Goal: Communication & Community: Participate in discussion

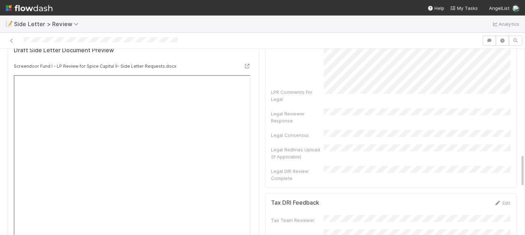
scroll to position [583, 0]
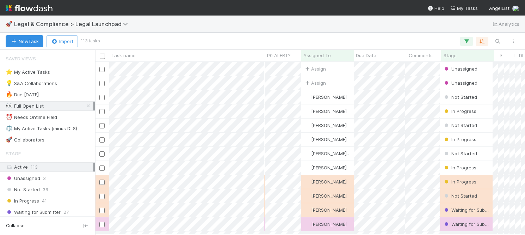
scroll to position [0, 0]
click at [323, 68] on span "Assign" at bounding box center [315, 68] width 22 height 7
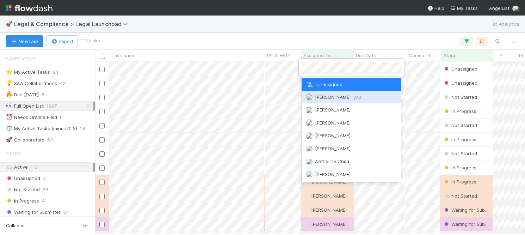
click at [335, 97] on span "Scarlett Grabowska you" at bounding box center [338, 97] width 46 height 6
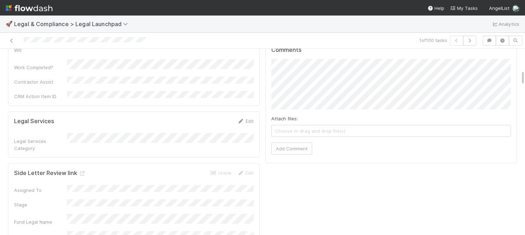
scroll to position [274, 0]
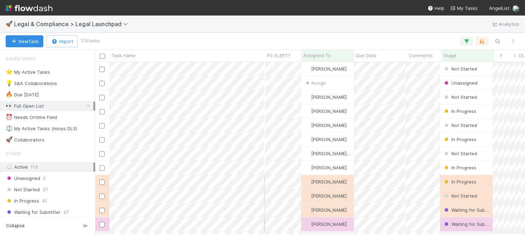
scroll to position [172, 430]
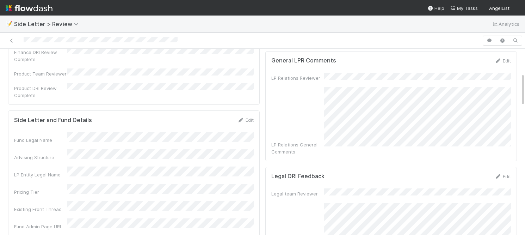
scroll to position [138, 0]
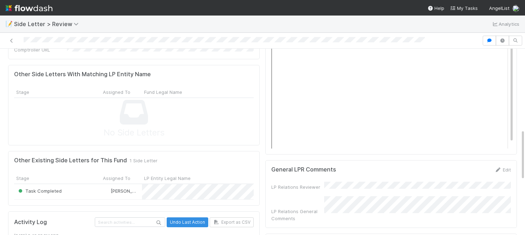
scroll to position [234, 0]
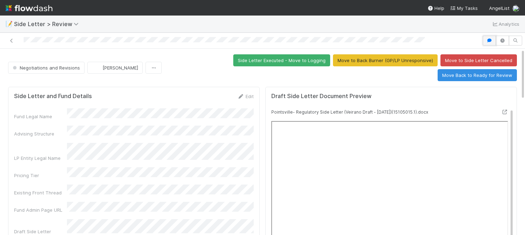
click at [489, 42] on icon "button" at bounding box center [489, 40] width 7 height 4
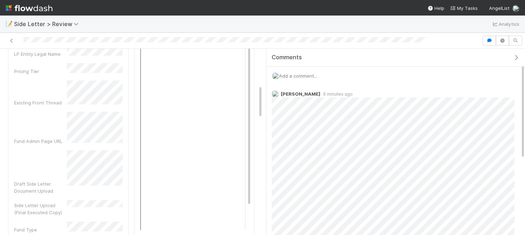
click at [320, 78] on div "Add a comment..." at bounding box center [396, 76] width 259 height 18
click at [314, 76] on span "Add a comment..." at bounding box center [298, 76] width 38 height 6
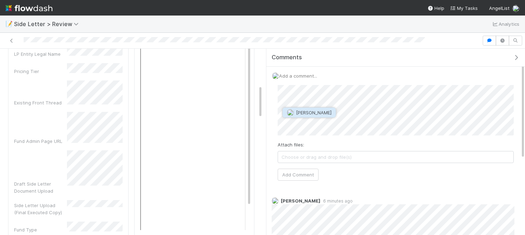
click at [300, 116] on button "[PERSON_NAME]" at bounding box center [309, 113] width 53 height 10
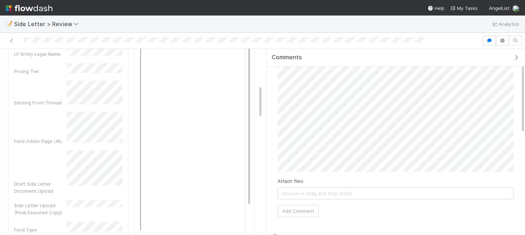
scroll to position [38, 0]
click at [301, 202] on button "Add Comment" at bounding box center [298, 207] width 41 height 12
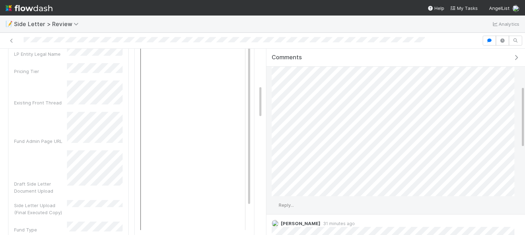
scroll to position [0, 0]
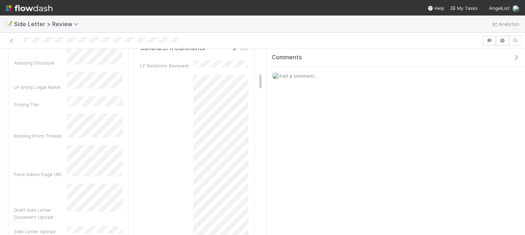
scroll to position [241, 0]
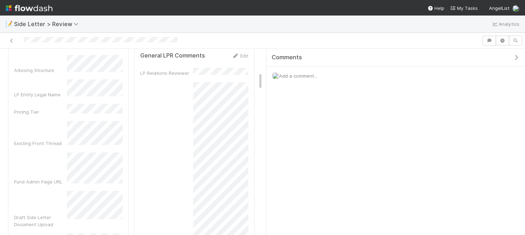
click at [319, 128] on div "Comments Add a comment..." at bounding box center [396, 142] width 259 height 186
click at [292, 71] on div "Add a comment..." at bounding box center [396, 76] width 259 height 18
click at [292, 63] on div "Comments" at bounding box center [396, 58] width 259 height 18
click at [292, 83] on div "Add a comment..." at bounding box center [396, 76] width 259 height 18
click at [294, 75] on span "Add a comment..." at bounding box center [298, 76] width 38 height 6
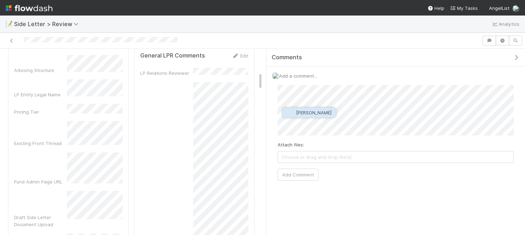
click at [310, 116] on button "[PERSON_NAME]" at bounding box center [309, 113] width 53 height 10
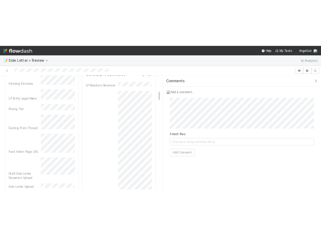
scroll to position [106, 0]
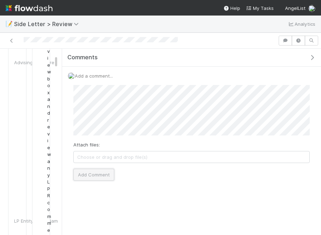
click at [107, 174] on button "Add Comment" at bounding box center [93, 175] width 41 height 12
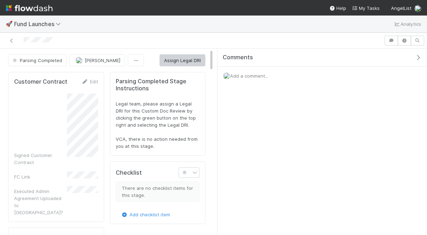
scroll to position [143, 185]
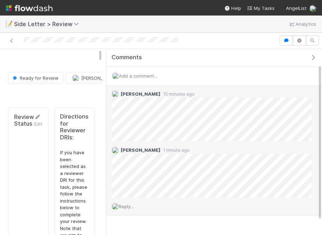
click at [128, 206] on span "Reply..." at bounding box center [125, 206] width 15 height 6
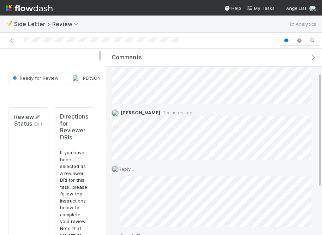
scroll to position [41, 0]
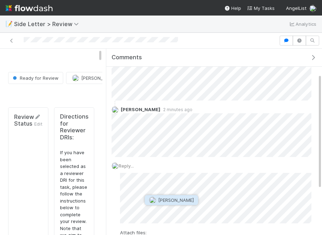
click at [169, 199] on span "[PERSON_NAME]" at bounding box center [176, 200] width 36 height 6
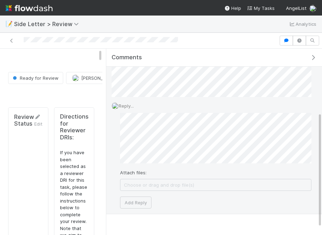
scroll to position [103, 0]
click at [138, 198] on button "Add Reply" at bounding box center [135, 200] width 31 height 12
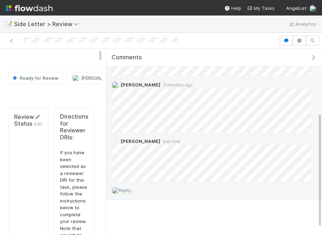
scroll to position [64, 0]
